Goal: Task Accomplishment & Management: Use online tool/utility

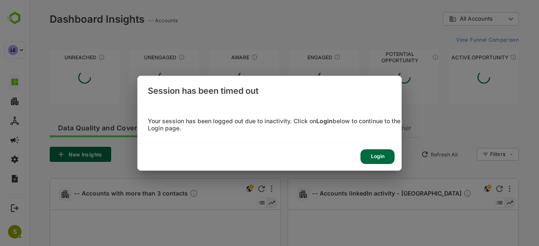
type input "**********"
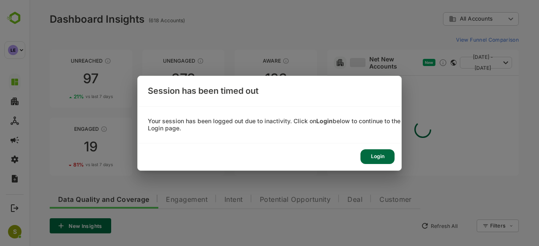
click at [380, 156] on div "Login" at bounding box center [377, 156] width 34 height 15
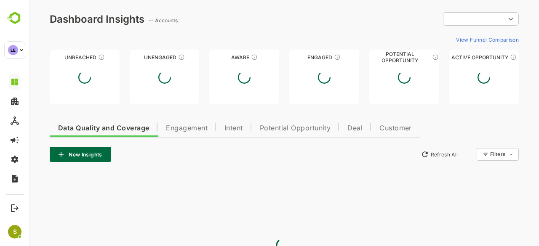
type input "**********"
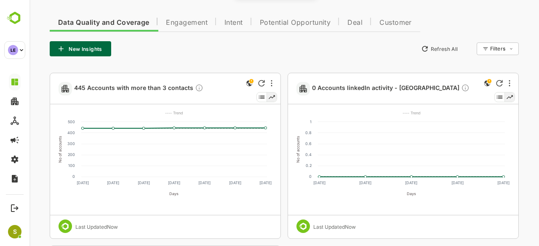
scroll to position [9, 0]
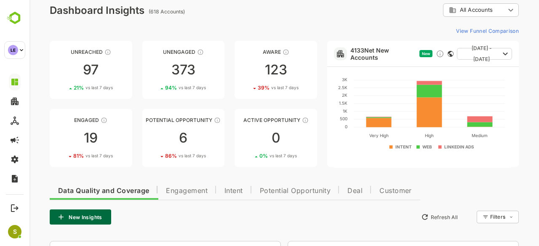
click at [172, 191] on span "Engagement" at bounding box center [187, 191] width 42 height 7
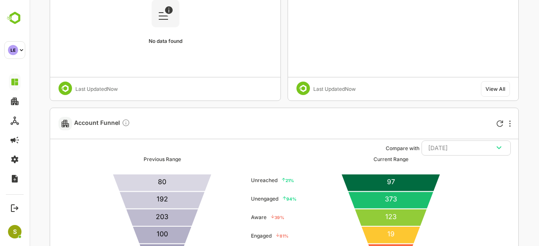
scroll to position [2259, 0]
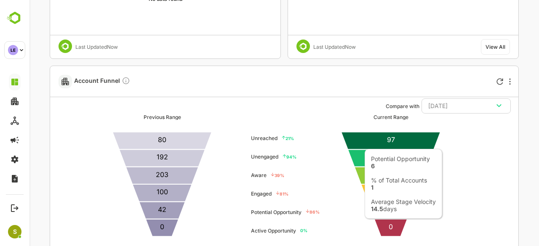
click at [385, 212] on icon at bounding box center [390, 210] width 46 height 17
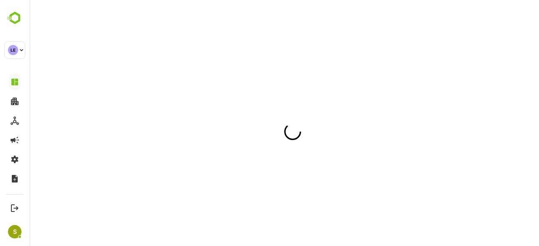
scroll to position [0, 0]
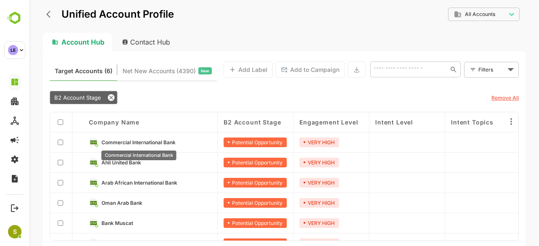
click at [175, 141] on span "Commercial International Bank" at bounding box center [138, 142] width 74 height 6
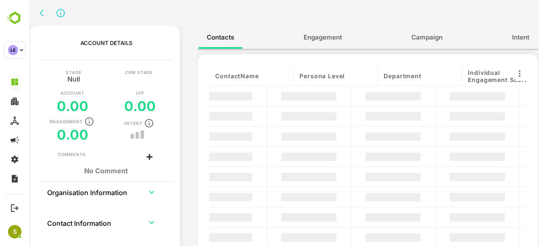
click at [175, 141] on div "Stage Null CRM Stage Account 0.00 ICP 0.00 Engagement 0.00 Intent" at bounding box center [105, 110] width 147 height 81
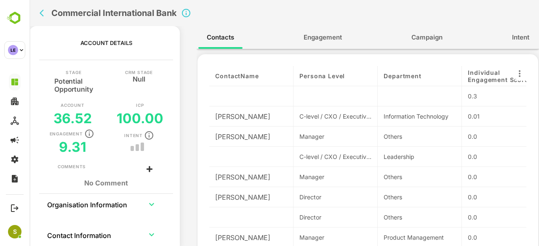
click at [324, 37] on span "Engagement" at bounding box center [322, 37] width 38 height 11
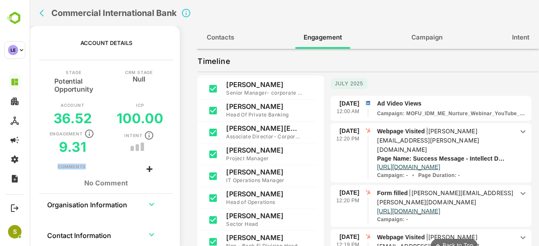
scroll to position [700, 0]
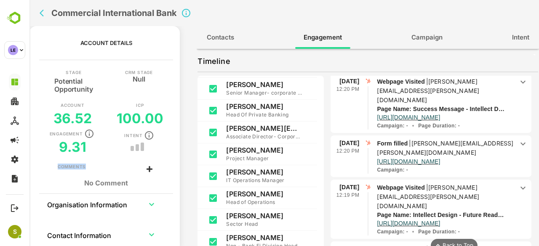
drag, startPoint x: 415, startPoint y: 132, endPoint x: 487, endPoint y: 130, distance: 72.0
click at [479, 103] on p "[PERSON_NAME][EMAIL_ADDRESS][PERSON_NAME][DOMAIN_NAME]" at bounding box center [428, 91] width 102 height 26
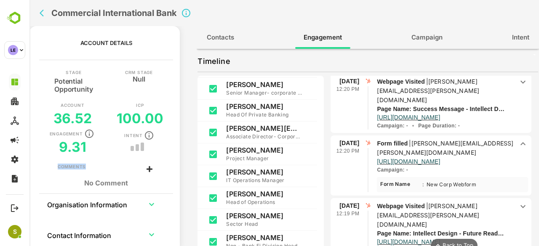
click at [477, 140] on p "[PERSON_NAME][EMAIL_ADDRESS][PERSON_NAME][DOMAIN_NAME]" at bounding box center [445, 148] width 136 height 16
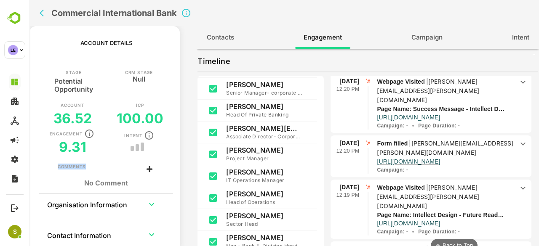
click at [476, 103] on p "[PERSON_NAME][EMAIL_ADDRESS][PERSON_NAME][DOMAIN_NAME]" at bounding box center [428, 91] width 102 height 26
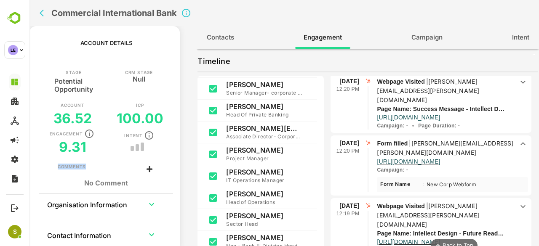
click at [476, 140] on p "[PERSON_NAME][EMAIL_ADDRESS][PERSON_NAME][DOMAIN_NAME]" at bounding box center [445, 148] width 136 height 16
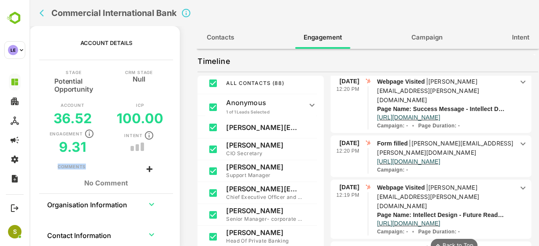
scroll to position [0, 0]
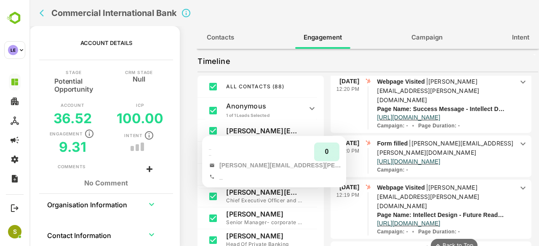
click at [257, 132] on p "[PERSON_NAME][EMAIL_ADDRESS][PERSON_NAME][DOMAIN_NAME]" at bounding box center [264, 131] width 76 height 8
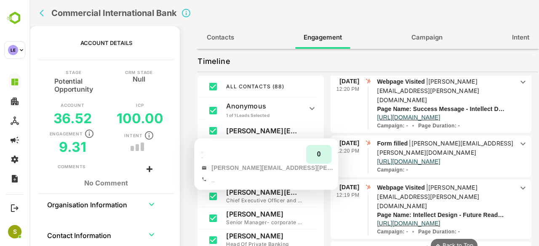
click at [250, 131] on p "[PERSON_NAME][EMAIL_ADDRESS][PERSON_NAME][DOMAIN_NAME]" at bounding box center [264, 131] width 76 height 8
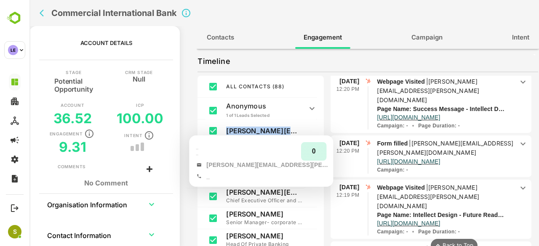
click at [245, 128] on p "[PERSON_NAME][EMAIL_ADDRESS][PERSON_NAME][DOMAIN_NAME]" at bounding box center [264, 131] width 76 height 8
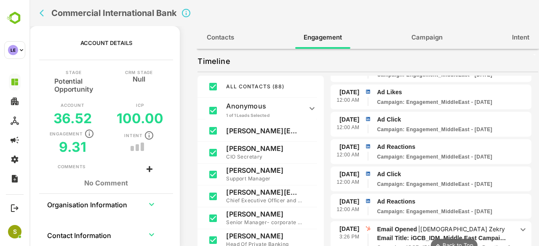
scroll to position [1193, 0]
click at [435, 225] on p "[DEMOGRAPHIC_DATA] Zekry" at bounding box center [462, 228] width 85 height 7
drag, startPoint x: 456, startPoint y: 190, endPoint x: 425, endPoint y: 187, distance: 30.4
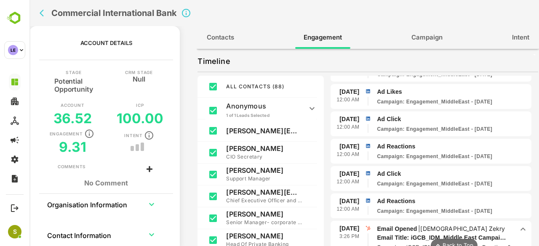
click at [425, 225] on p "[DEMOGRAPHIC_DATA] Zekry" at bounding box center [462, 228] width 85 height 7
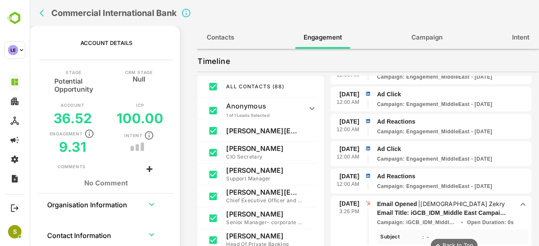
scroll to position [1220, 0]
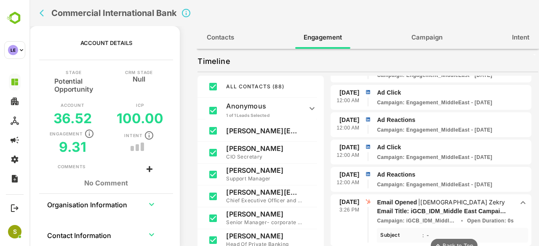
drag, startPoint x: 460, startPoint y: 161, endPoint x: 422, endPoint y: 158, distance: 38.0
click at [422, 198] on p "Email Opened | [DEMOGRAPHIC_DATA][PERSON_NAME]" at bounding box center [445, 202] width 137 height 9
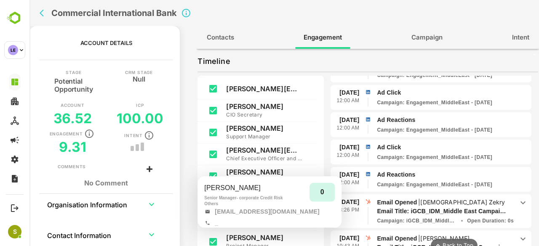
scroll to position [84, 0]
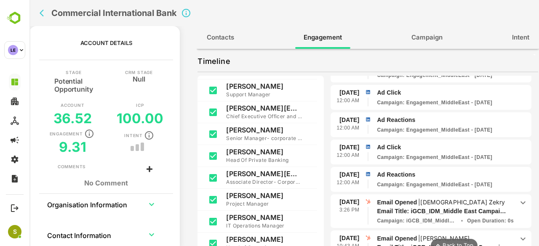
drag, startPoint x: 464, startPoint y: 159, endPoint x: 426, endPoint y: 162, distance: 37.9
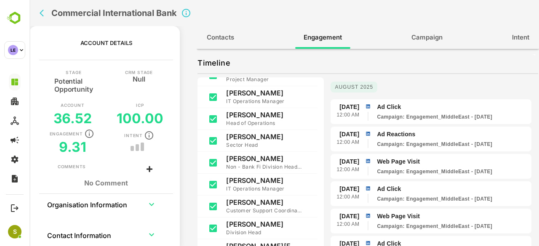
scroll to position [135, 0]
click at [228, 38] on span "Contacts" at bounding box center [220, 37] width 27 height 11
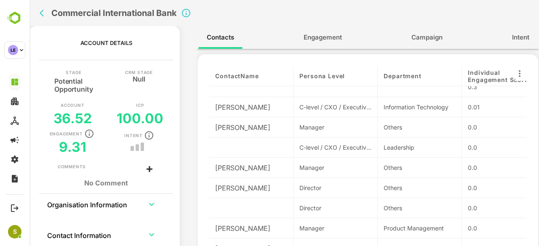
scroll to position [11, 0]
click at [313, 34] on span "Engagement" at bounding box center [322, 37] width 38 height 11
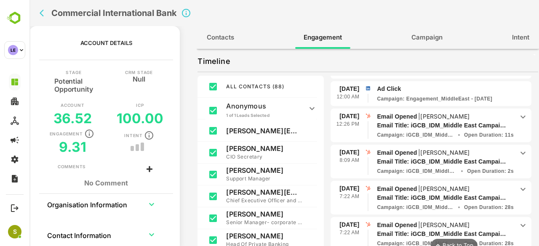
scroll to position [1771, 0]
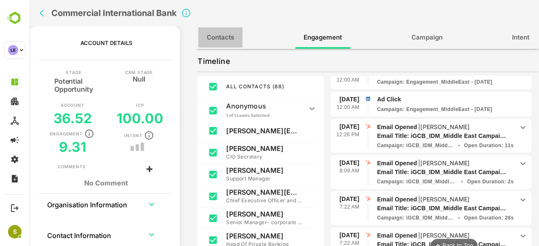
click at [222, 40] on span "Contacts" at bounding box center [220, 37] width 27 height 11
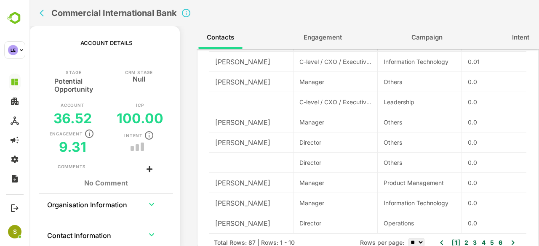
scroll to position [1, 0]
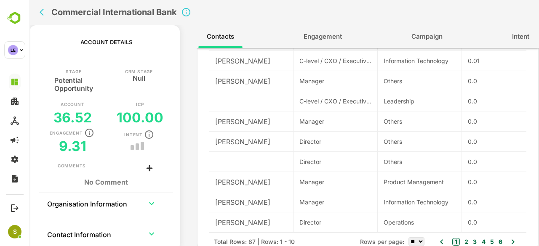
click at [414, 239] on select "** ** ** ***" at bounding box center [416, 241] width 16 height 9
select select "***"
click at [408, 237] on select "** ** ** ***" at bounding box center [416, 241] width 16 height 9
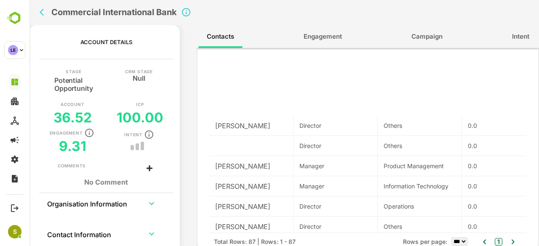
scroll to position [510, 0]
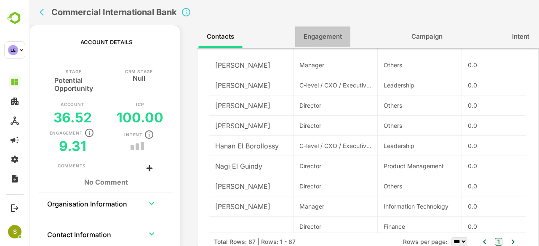
click at [304, 33] on span "Engagement" at bounding box center [322, 36] width 38 height 11
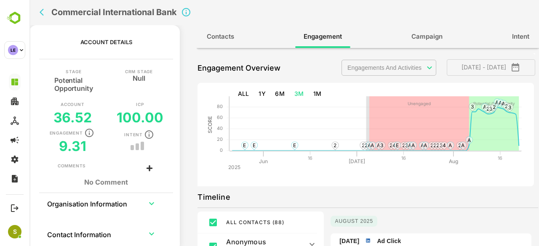
scroll to position [137, 0]
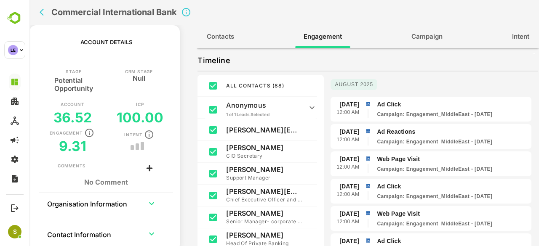
click at [216, 33] on span "Contacts" at bounding box center [220, 36] width 27 height 11
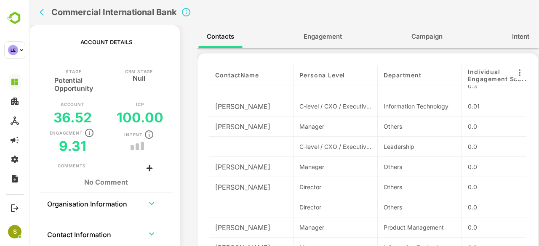
scroll to position [45, 0]
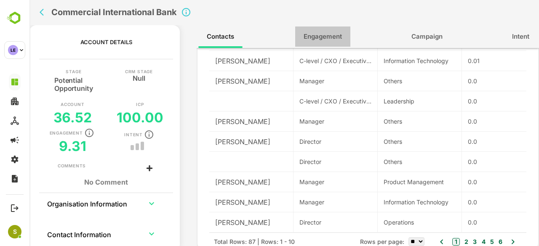
click at [318, 29] on button "Engagement" at bounding box center [322, 37] width 55 height 20
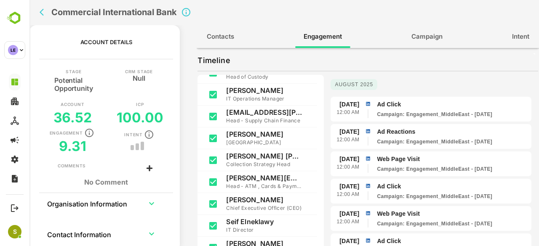
scroll to position [758, 0]
click at [233, 40] on span "Contacts" at bounding box center [220, 36] width 27 height 11
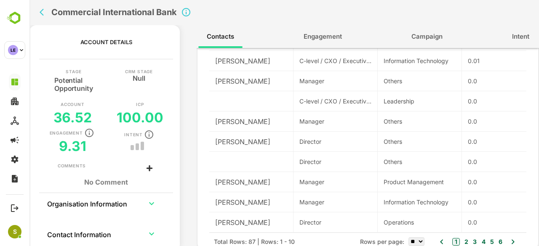
scroll to position [0, 0]
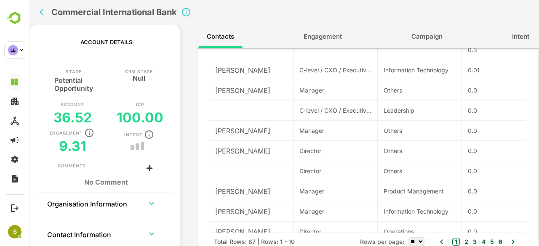
click at [414, 240] on select "** ** ** ***" at bounding box center [416, 241] width 16 height 9
select select "***"
click at [408, 237] on select "** ** ** ***" at bounding box center [416, 241] width 16 height 9
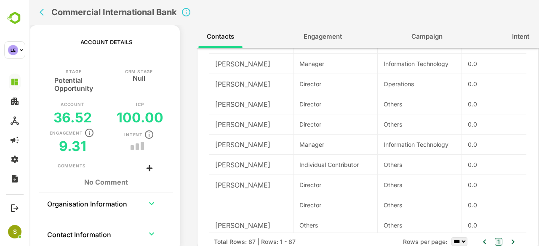
scroll to position [148, 0]
click at [309, 145] on div "Manager" at bounding box center [335, 144] width 72 height 9
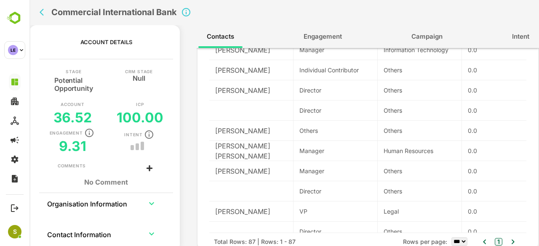
scroll to position [249, 0]
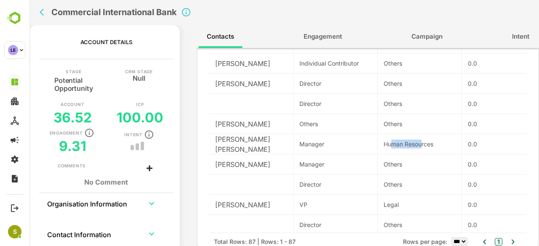
drag, startPoint x: 392, startPoint y: 146, endPoint x: 422, endPoint y: 146, distance: 29.9
click at [422, 146] on div "Human Resources" at bounding box center [419, 144] width 72 height 9
click at [325, 38] on span "Engagement" at bounding box center [322, 36] width 38 height 11
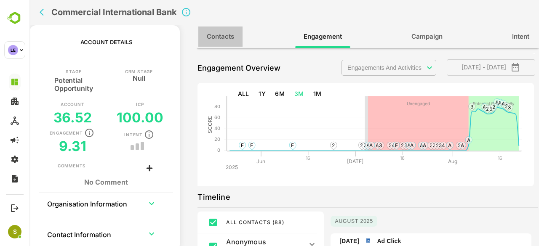
click at [225, 39] on span "Contacts" at bounding box center [220, 36] width 27 height 11
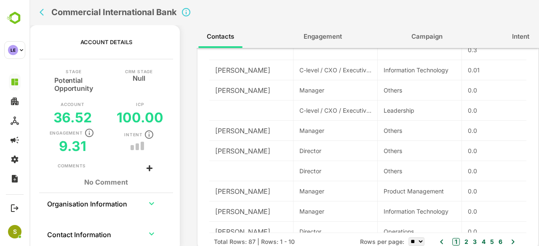
scroll to position [11, 0]
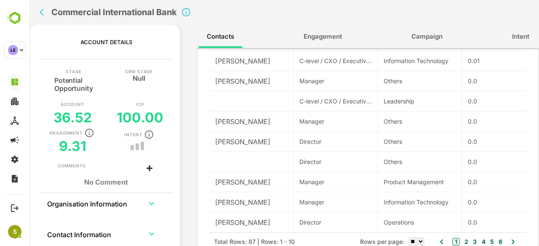
click at [417, 241] on select "** ** ** ***" at bounding box center [416, 241] width 16 height 9
select select "***"
click at [408, 237] on select "** ** ** ***" at bounding box center [416, 241] width 16 height 9
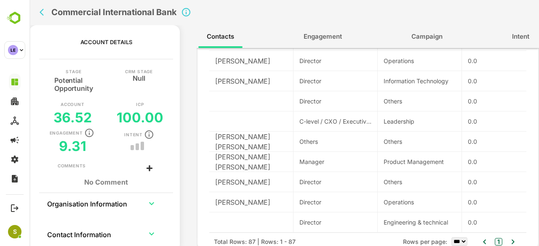
scroll to position [1141, 0]
click at [491, 91] on div "0.0" at bounding box center [504, 100] width 84 height 20
click at [322, 36] on span "Engagement" at bounding box center [322, 36] width 38 height 11
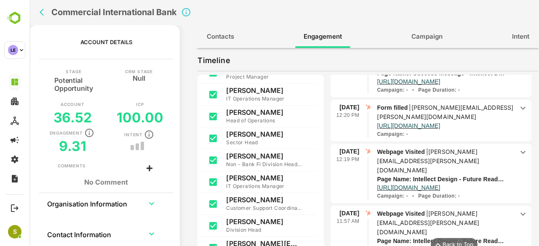
scroll to position [883, 0]
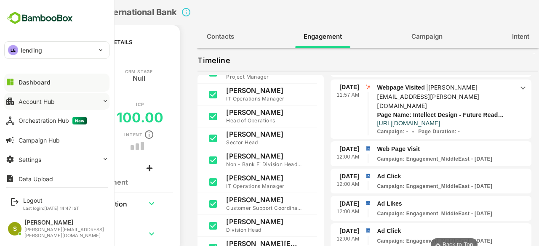
click at [56, 101] on button "Account Hub" at bounding box center [56, 101] width 105 height 17
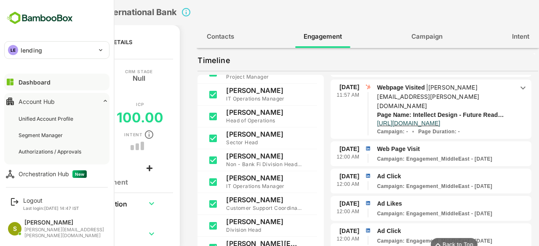
click at [56, 101] on button "Account Hub" at bounding box center [56, 101] width 105 height 17
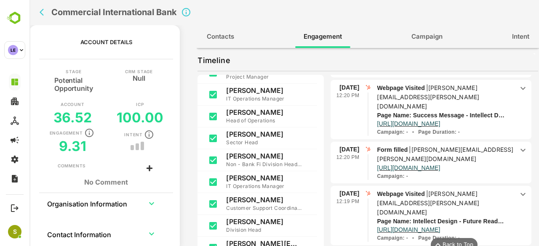
scroll to position [673, 0]
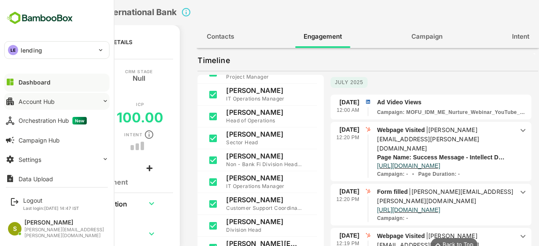
click at [53, 98] on div "Account Hub" at bounding box center [37, 101] width 36 height 7
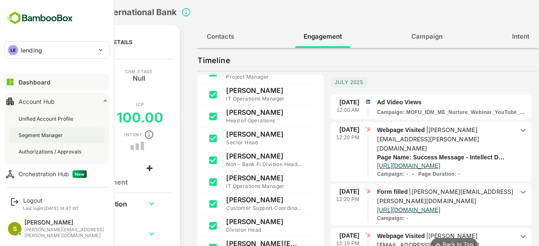
click at [62, 140] on div "Segment Manager" at bounding box center [56, 135] width 95 height 16
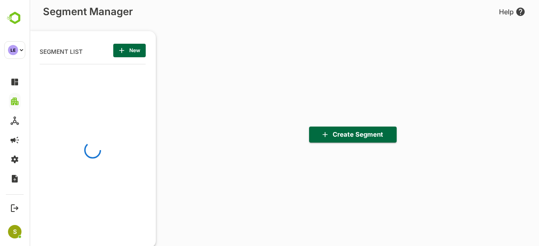
scroll to position [3, 3]
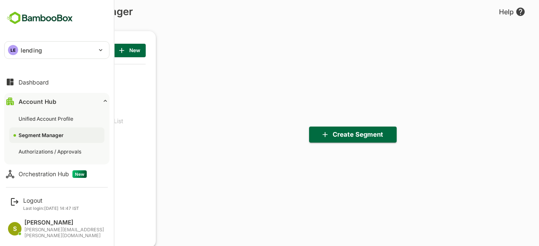
click at [24, 50] on p "lending" at bounding box center [31, 50] width 21 height 9
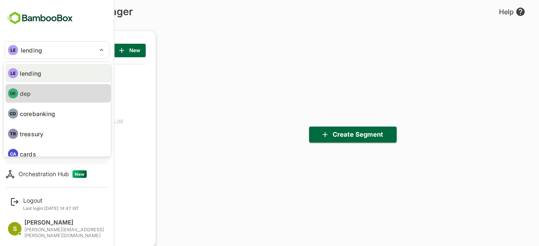
click at [36, 90] on li "DE dep" at bounding box center [57, 93] width 105 height 19
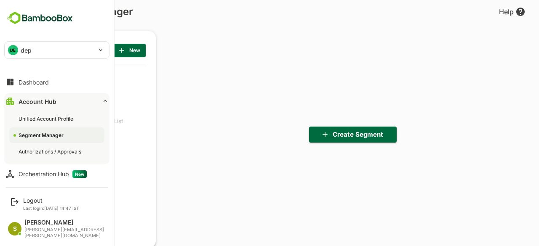
click at [40, 21] on img at bounding box center [39, 18] width 71 height 16
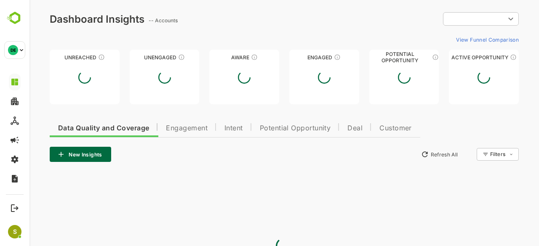
type input "**********"
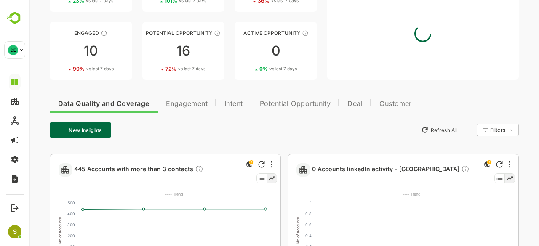
scroll to position [89, 0]
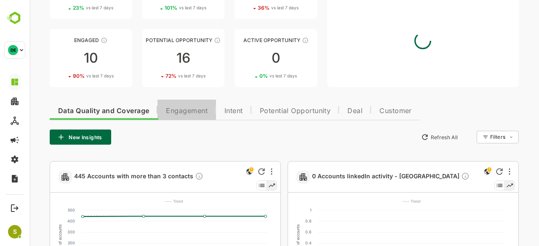
click at [187, 113] on span "Engagement" at bounding box center [187, 111] width 42 height 7
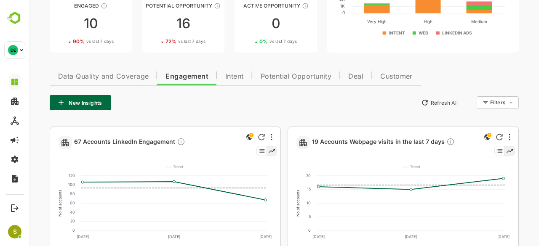
scroll to position [122, 0]
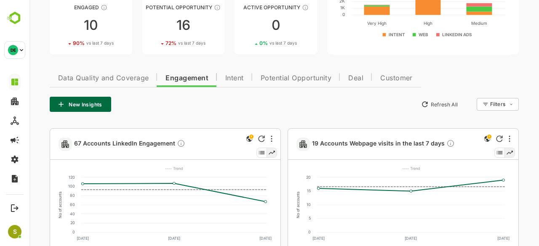
click at [283, 77] on span "Potential Opportunity" at bounding box center [295, 78] width 71 height 7
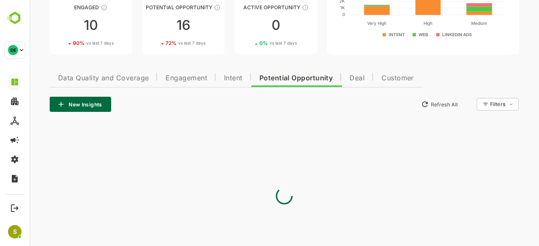
scroll to position [46, 0]
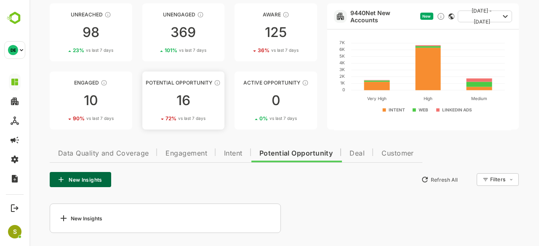
click at [197, 103] on div "16" at bounding box center [183, 100] width 82 height 13
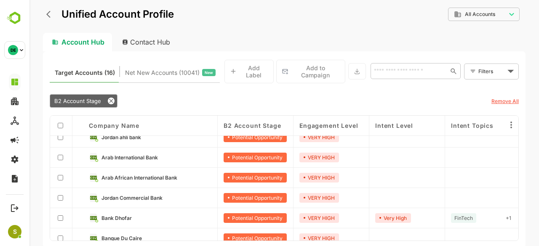
scroll to position [0, 0]
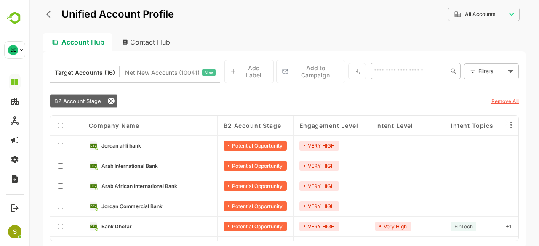
click at [38, 16] on div "**********" at bounding box center [283, 123] width 509 height 246
click at [42, 15] on div "**********" at bounding box center [283, 123] width 509 height 246
click at [47, 14] on icon "back" at bounding box center [48, 14] width 4 height 7
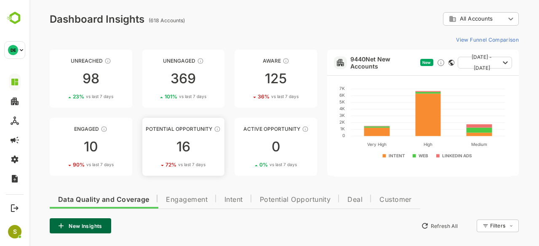
click at [175, 133] on link "Potential Opportunity 16 72 % vs last 7 days" at bounding box center [183, 147] width 82 height 58
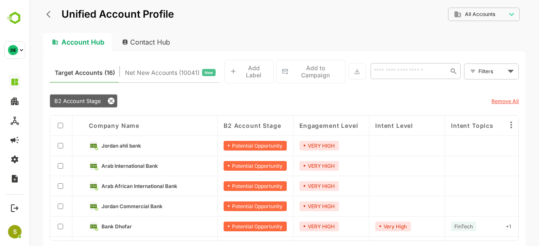
click at [168, 141] on link "Jordan ahli bank" at bounding box center [156, 145] width 110 height 9
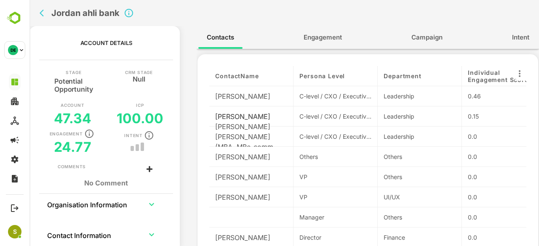
click at [325, 48] on div "Contacts Engagement Campaign Intent" at bounding box center [367, 37] width 342 height 23
click at [328, 37] on span "Engagement" at bounding box center [322, 37] width 38 height 11
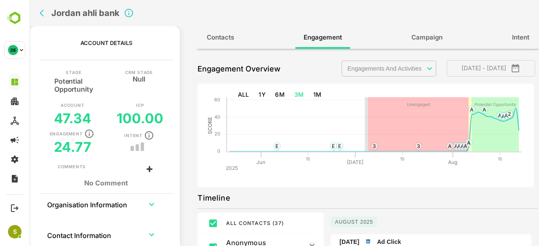
click at [44, 16] on icon "back" at bounding box center [44, 13] width 8 height 8
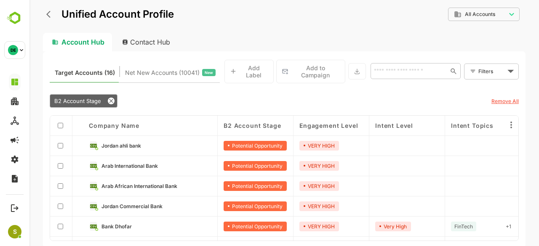
click at [47, 19] on button "back" at bounding box center [50, 14] width 13 height 13
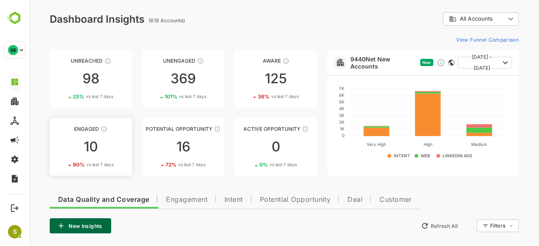
scroll to position [42, 0]
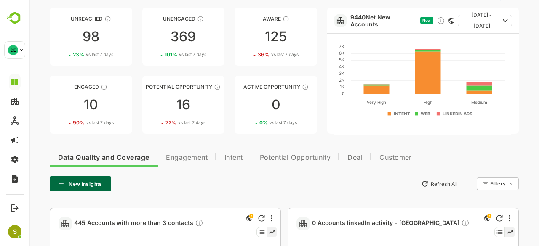
click at [91, 183] on button "New Insights" at bounding box center [80, 183] width 61 height 15
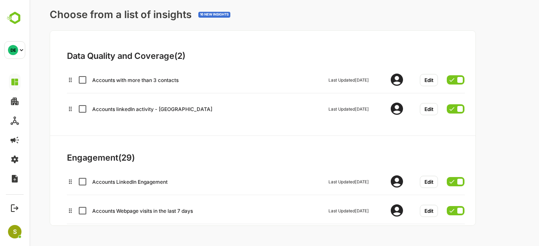
scroll to position [0, 0]
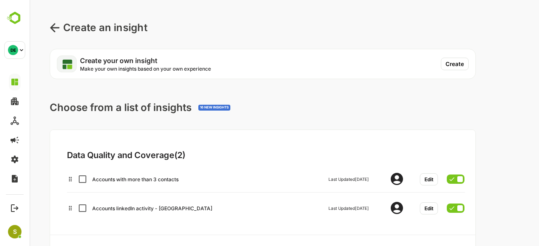
click at [53, 32] on icon at bounding box center [55, 28] width 10 height 10
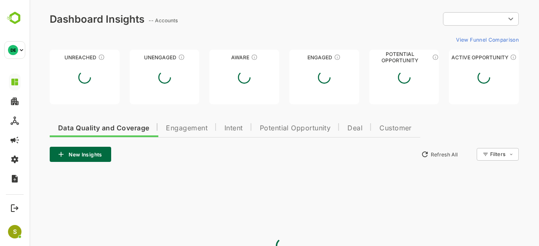
type input "**********"
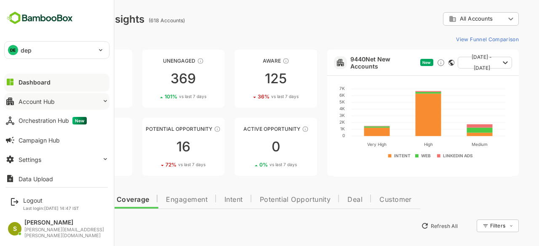
click at [48, 103] on div "Account Hub" at bounding box center [37, 101] width 36 height 7
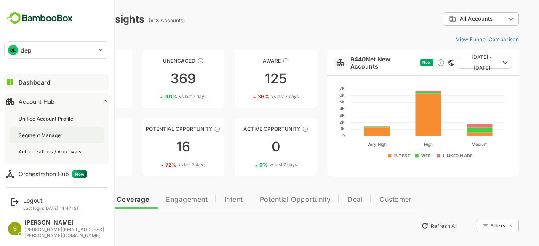
click at [46, 131] on div "Segment Manager" at bounding box center [56, 135] width 95 height 16
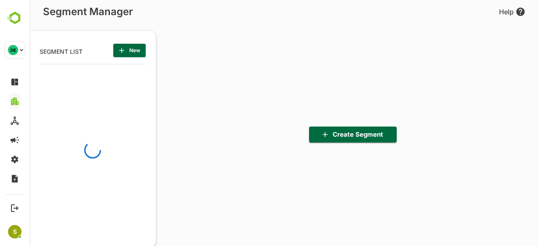
scroll to position [170, 104]
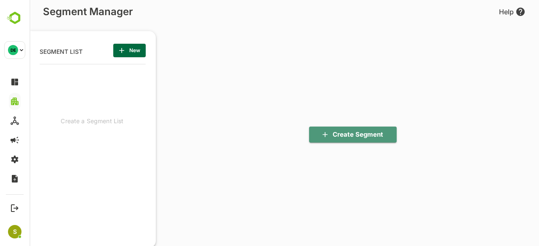
click at [372, 137] on span "Create Segment" at bounding box center [353, 134] width 74 height 11
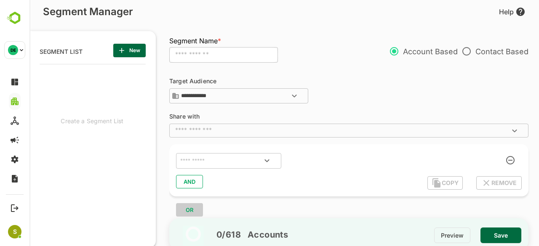
click at [208, 58] on input "text" at bounding box center [223, 55] width 109 height 16
type input "**********"
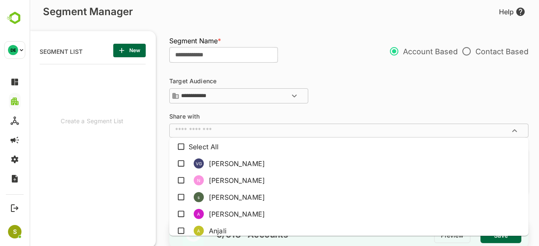
click at [262, 134] on input "text" at bounding box center [342, 130] width 340 height 8
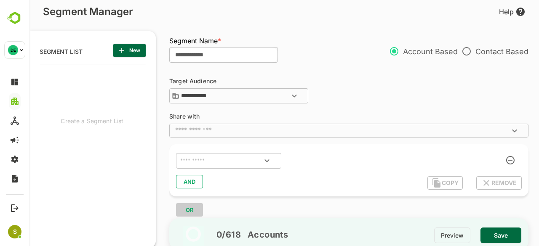
click at [262, 134] on input "text" at bounding box center [342, 130] width 340 height 8
click at [269, 159] on icon "Open" at bounding box center [267, 161] width 10 height 10
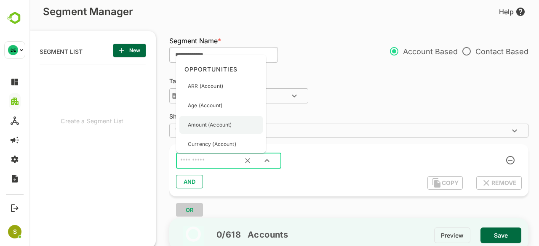
scroll to position [206, 0]
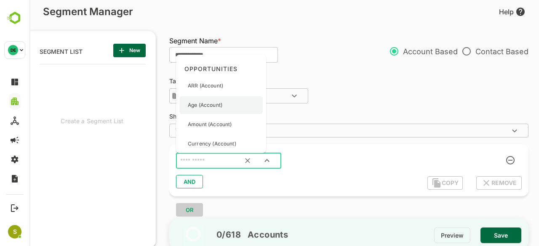
drag, startPoint x: 225, startPoint y: 114, endPoint x: 226, endPoint y: 109, distance: 5.3
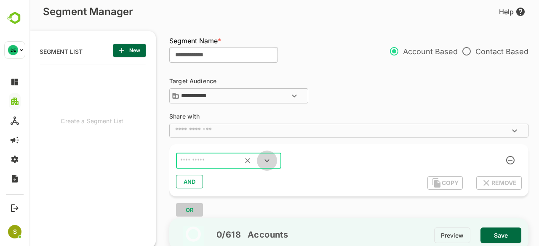
click at [266, 160] on icon "Open" at bounding box center [267, 161] width 10 height 10
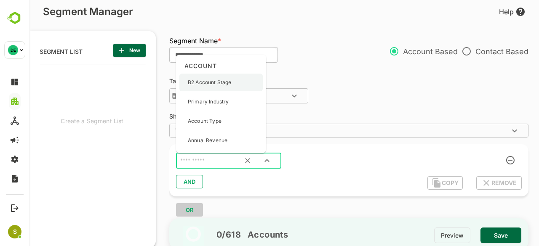
click at [204, 85] on p "B2 Account Stage" at bounding box center [209, 83] width 43 height 8
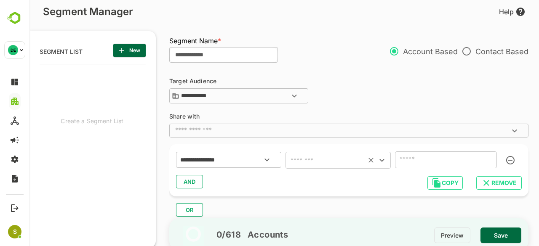
click at [341, 162] on input "text" at bounding box center [325, 160] width 75 height 12
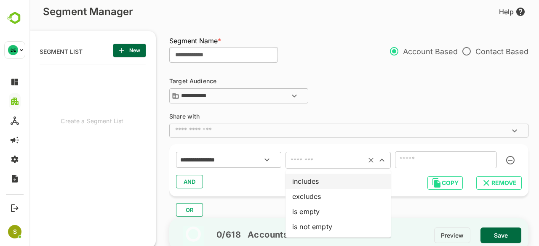
click at [319, 178] on li "includes" at bounding box center [337, 181] width 105 height 15
type input "********"
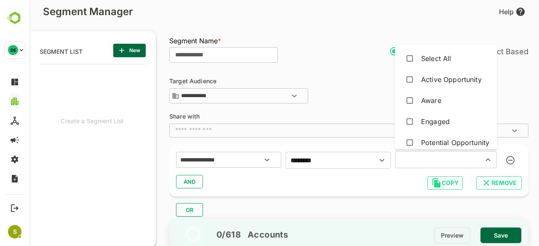
click at [451, 162] on input "text" at bounding box center [433, 160] width 72 height 12
click at [438, 142] on div "Potential Opportunity" at bounding box center [455, 143] width 68 height 10
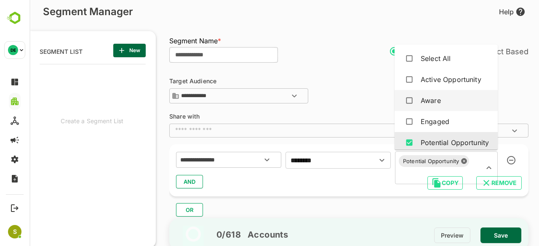
scroll to position [42, 0]
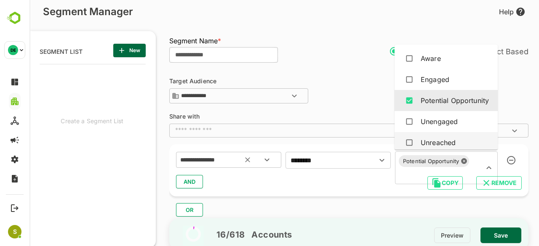
click at [237, 159] on input "**********" at bounding box center [217, 159] width 79 height 11
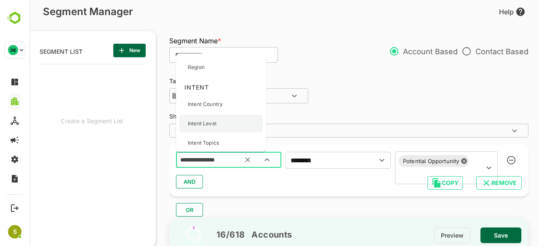
scroll to position [715, 0]
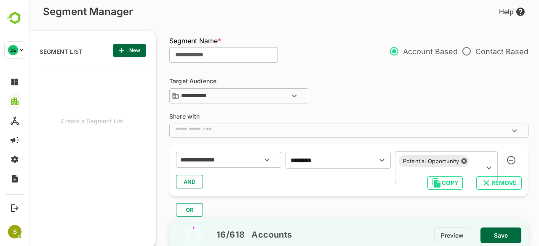
click div "**********"
click at [240, 153] on div at bounding box center [257, 160] width 39 height 20
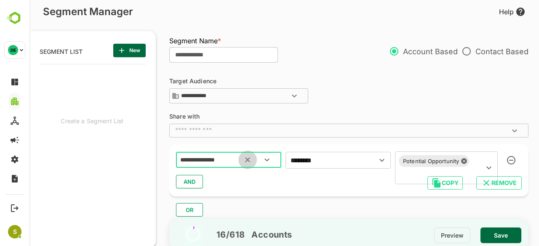
click at [241, 161] on button "Clear" at bounding box center [247, 160] width 19 height 19
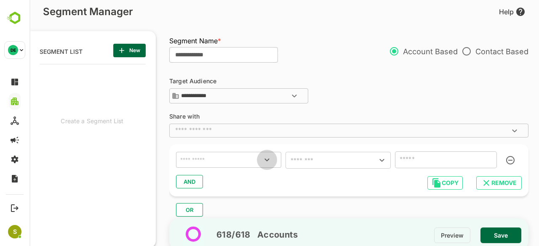
click at [271, 155] on icon "Open" at bounding box center [267, 160] width 10 height 10
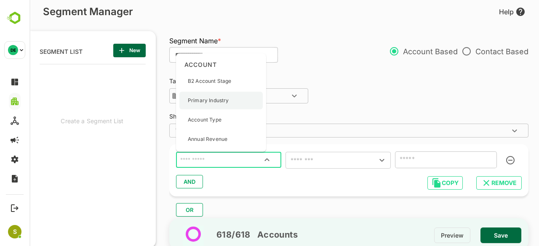
scroll to position [84, 0]
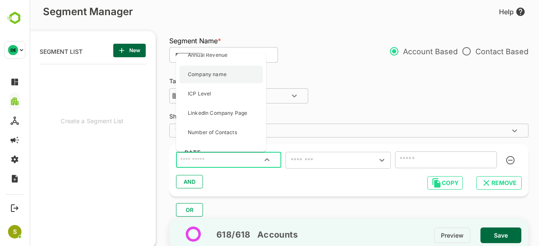
click at [220, 73] on p "Company name" at bounding box center [207, 75] width 39 height 8
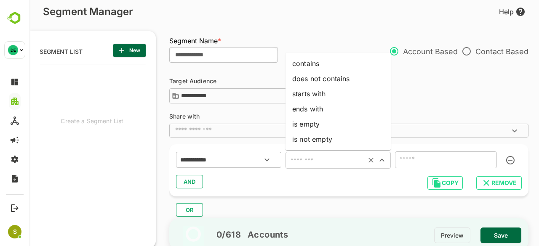
click at [313, 158] on input "text" at bounding box center [325, 160] width 75 height 12
click at [320, 67] on li "contains" at bounding box center [337, 63] width 105 height 15
type input "********"
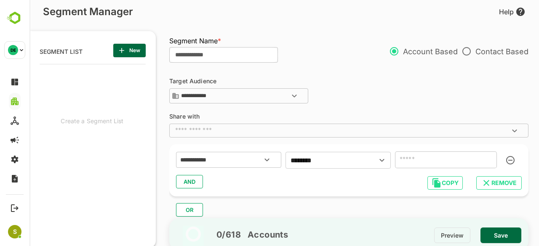
click at [431, 160] on input "text" at bounding box center [446, 159] width 102 height 17
click at [245, 161] on icon "Clear" at bounding box center [247, 160] width 8 height 8
click at [225, 158] on input "text" at bounding box center [228, 159] width 100 height 11
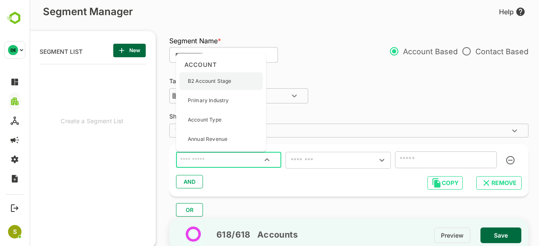
click at [218, 81] on p "B2 Account Stage" at bounding box center [209, 81] width 43 height 8
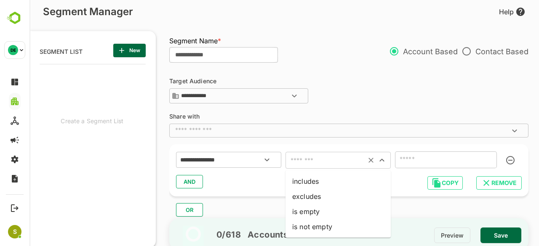
click at [356, 157] on input "text" at bounding box center [325, 160] width 75 height 12
click at [318, 182] on li "includes" at bounding box center [337, 181] width 105 height 15
type input "********"
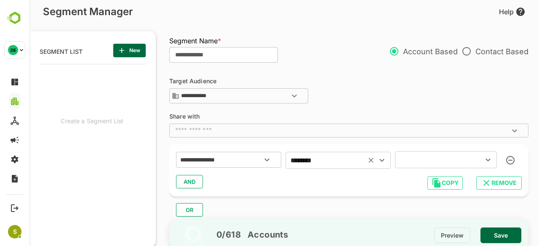
click at [411, 163] on input "text" at bounding box center [433, 160] width 72 height 12
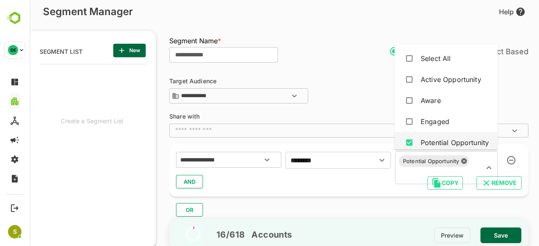
click at [196, 180] on button "AND" at bounding box center [189, 181] width 27 height 13
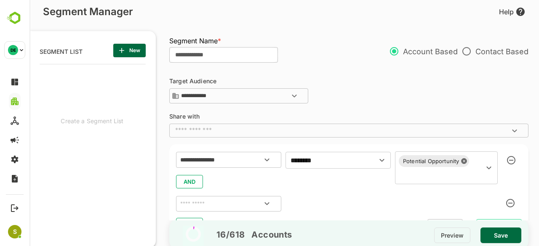
scroll to position [39, 0]
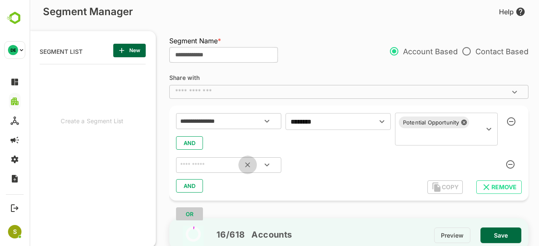
click at [256, 167] on button "Clear" at bounding box center [247, 165] width 19 height 19
click at [269, 164] on icon "Open" at bounding box center [267, 164] width 10 height 10
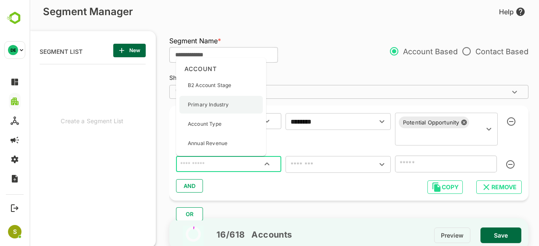
click at [227, 103] on p "Primary Industry" at bounding box center [208, 105] width 41 height 8
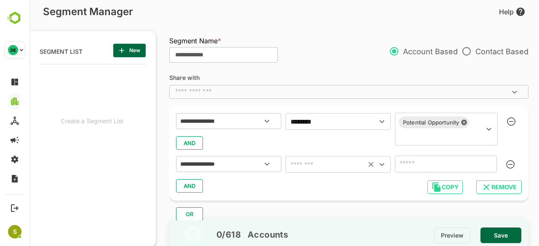
click at [306, 162] on input "text" at bounding box center [325, 165] width 75 height 12
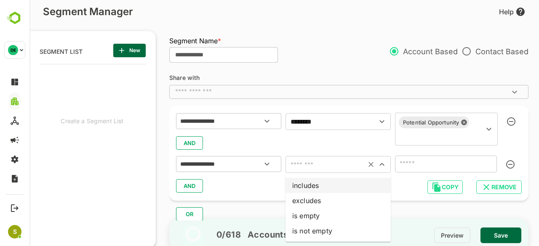
click at [312, 180] on li "includes" at bounding box center [337, 185] width 105 height 15
type input "********"
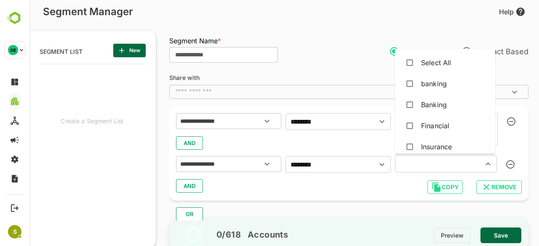
click at [420, 166] on input "text" at bounding box center [433, 164] width 72 height 12
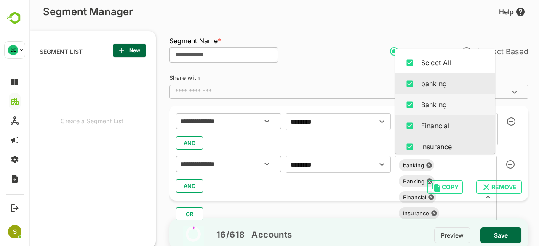
scroll to position [28, 0]
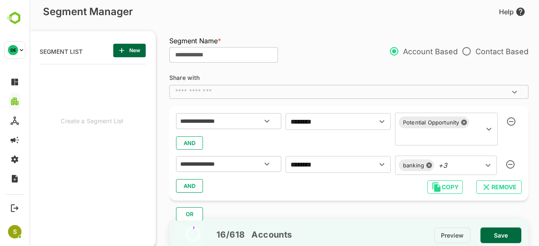
click at [360, 208] on div "OR" at bounding box center [352, 211] width 366 height 20
click at [495, 233] on span "Save" at bounding box center [500, 235] width 27 height 11
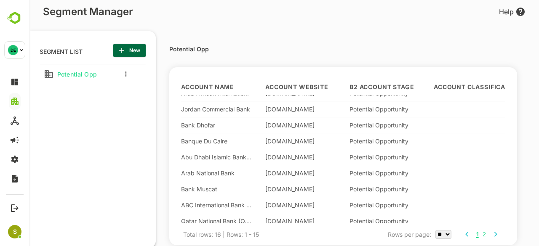
scroll to position [42, 0]
click at [445, 233] on select "** ** ** ***" at bounding box center [443, 234] width 16 height 9
select select "***"
click at [435, 230] on select "** ** ** ***" at bounding box center [443, 234] width 16 height 9
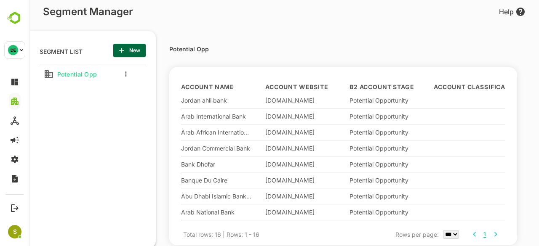
scroll to position [0, 0]
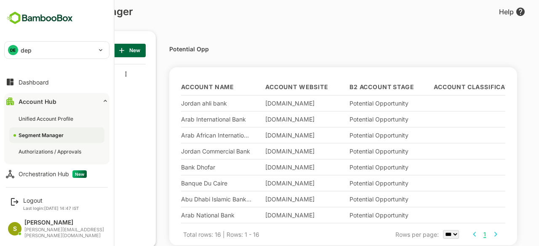
click at [68, 52] on div "DE dep" at bounding box center [52, 50] width 94 height 17
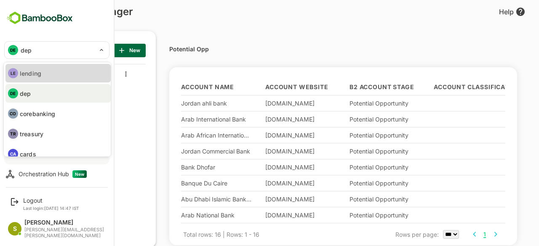
click at [40, 82] on li "LE lending" at bounding box center [57, 73] width 105 height 19
type input "*******"
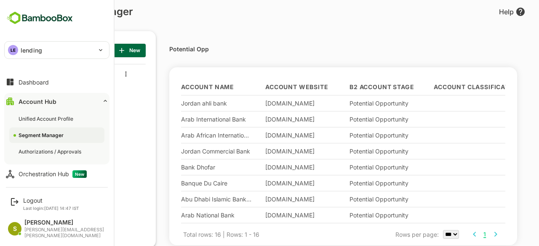
click at [273, 225] on div "Potential Opp Account Name Account Website B2 Account Stage Account Classificat…" at bounding box center [343, 234] width 320 height 18
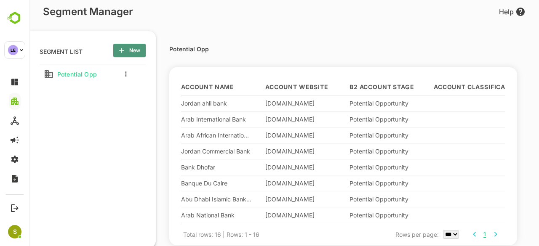
click at [132, 51] on span "New" at bounding box center [129, 50] width 19 height 11
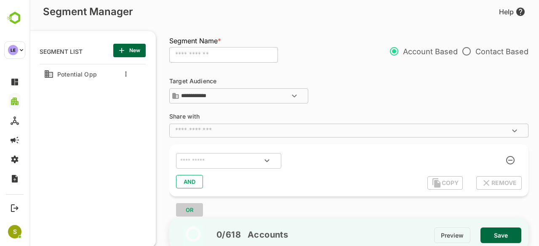
click at [231, 98] on input "**********" at bounding box center [242, 96] width 126 height 10
click at [277, 97] on input "**********" at bounding box center [244, 96] width 124 height 10
click at [198, 59] on input "text" at bounding box center [223, 55] width 109 height 16
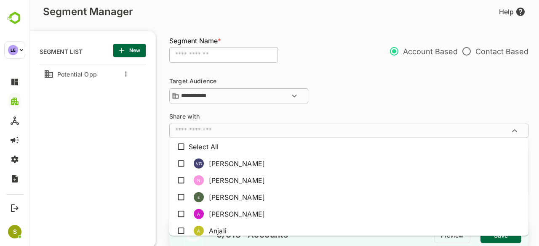
click at [241, 129] on input "text" at bounding box center [342, 130] width 340 height 8
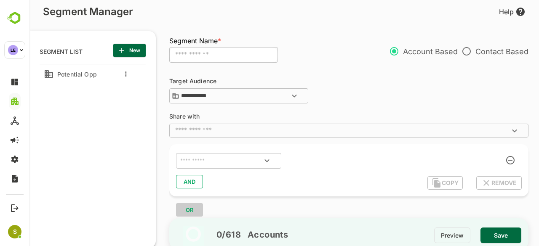
click at [241, 129] on input "text" at bounding box center [342, 130] width 340 height 8
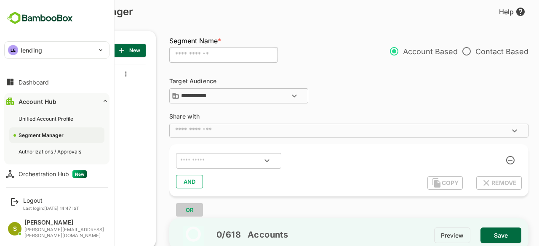
click at [63, 138] on div "Segment Manager" at bounding box center [42, 135] width 47 height 7
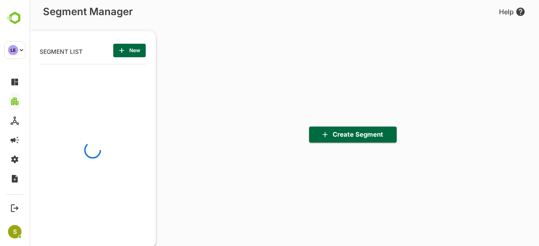
scroll to position [170, 104]
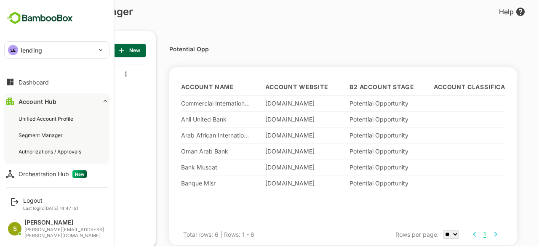
click at [37, 47] on p "lending" at bounding box center [31, 50] width 21 height 9
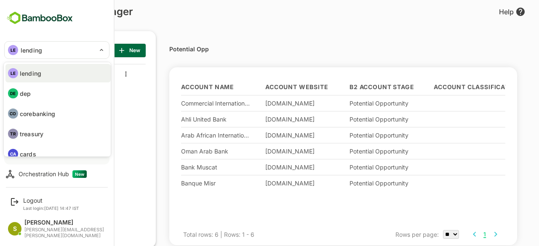
click at [48, 98] on li "DE dep" at bounding box center [57, 93] width 105 height 19
type input "***"
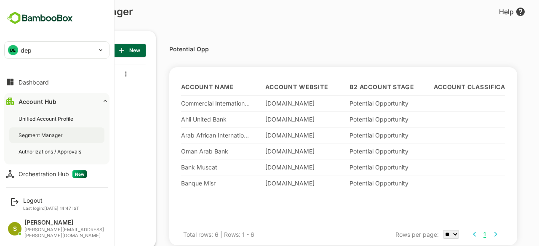
click at [52, 136] on div "Segment Manager" at bounding box center [42, 135] width 46 height 7
